Goal: Information Seeking & Learning: Learn about a topic

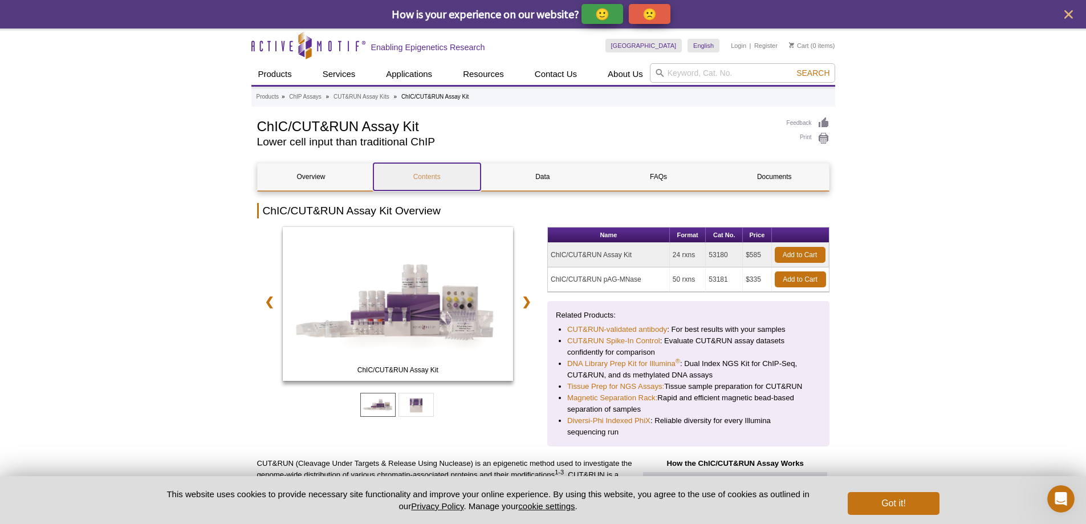
click at [413, 177] on link "Contents" at bounding box center [427, 176] width 107 height 27
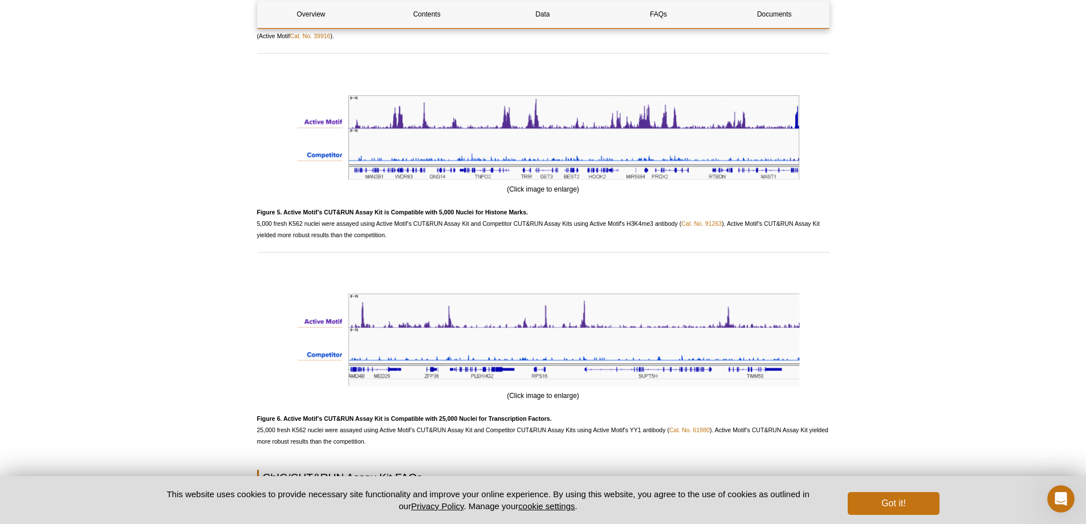
scroll to position [2879, 0]
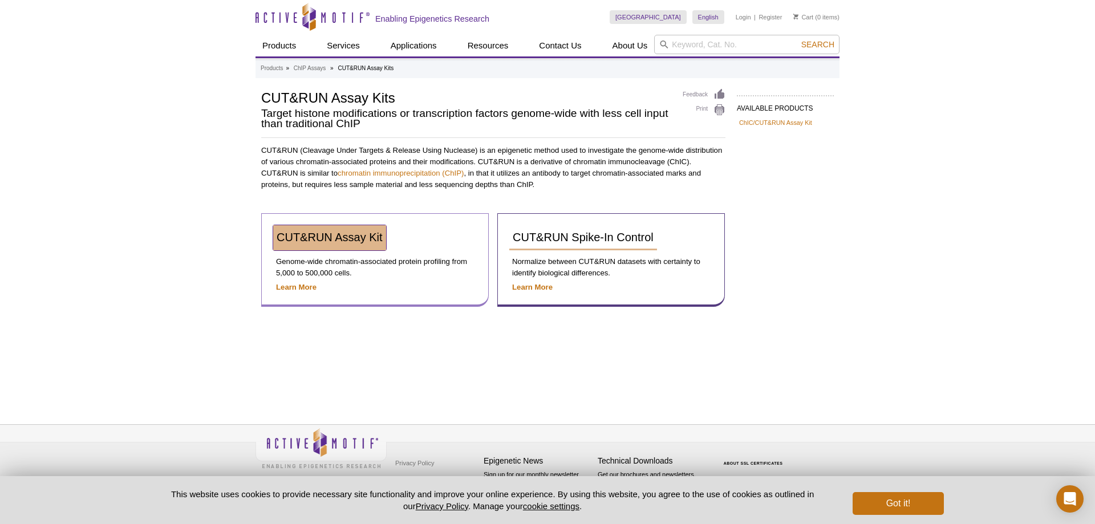
click at [353, 239] on span "CUT&RUN Assay Kit" at bounding box center [330, 237] width 106 height 13
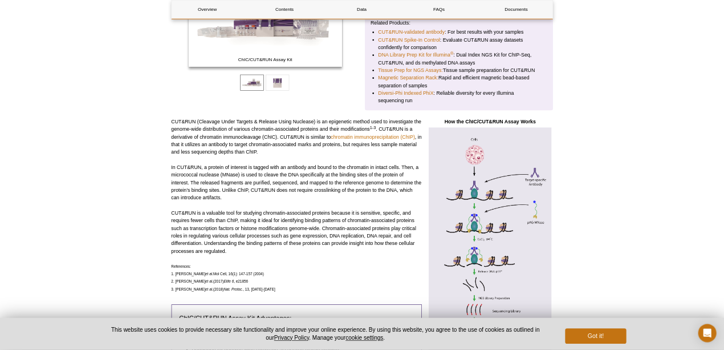
scroll to position [285, 0]
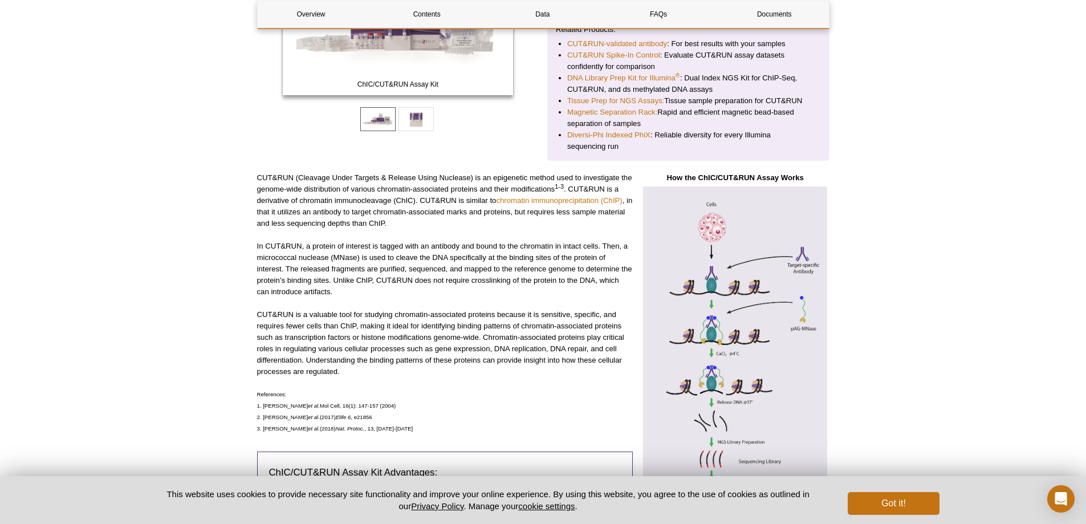
click at [729, 331] on img at bounding box center [736, 356] width 188 height 340
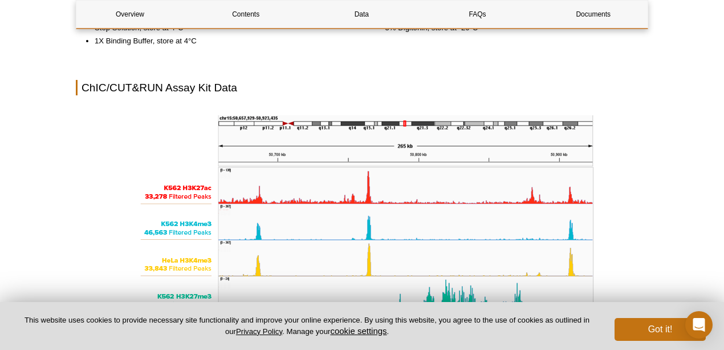
scroll to position [1463, 0]
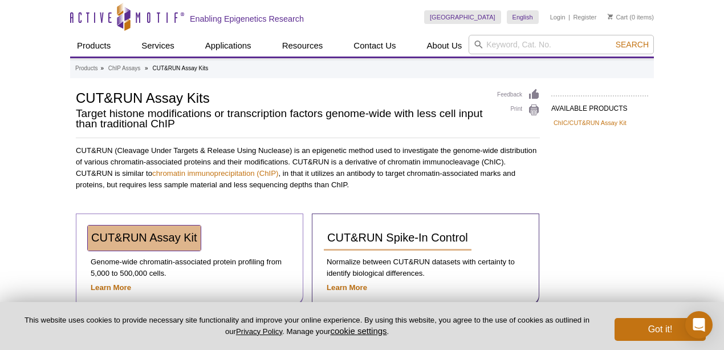
click at [169, 235] on span "CUT&RUN Assay Kit" at bounding box center [144, 237] width 106 height 13
